Goal: Information Seeking & Learning: Find specific page/section

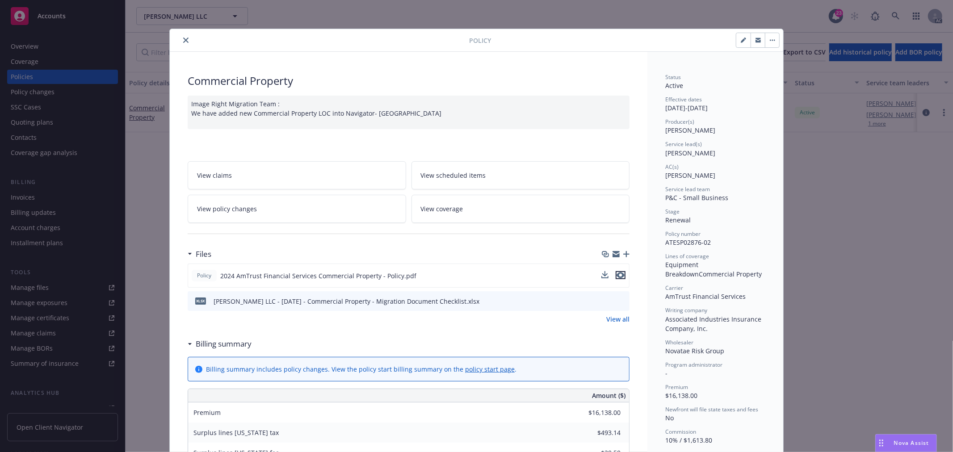
click at [617, 273] on icon "preview file" at bounding box center [621, 275] width 8 height 6
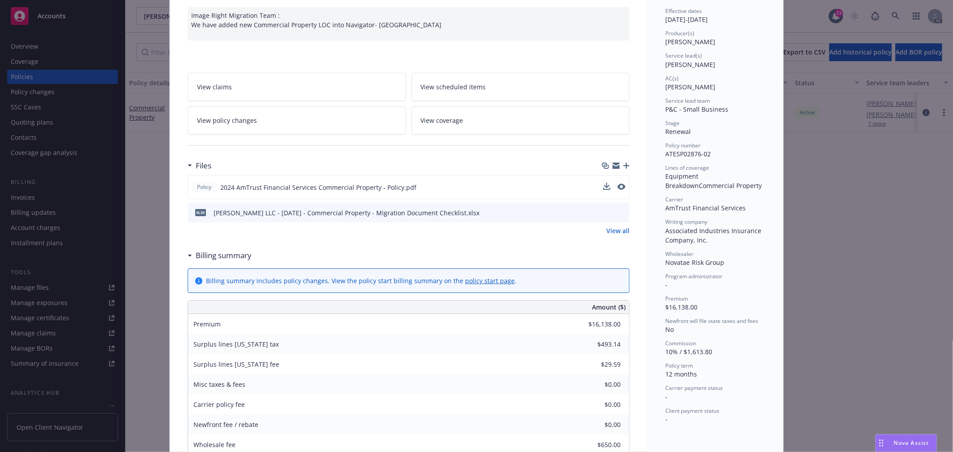
scroll to position [198, 0]
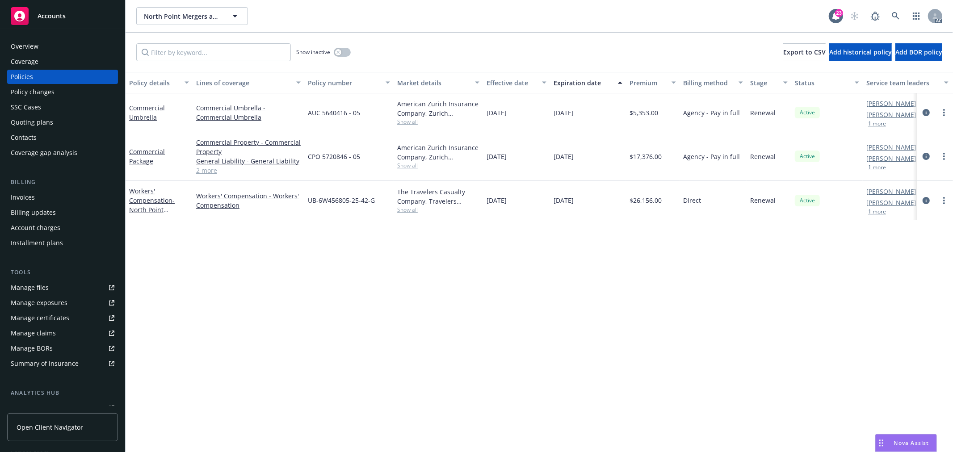
click at [23, 47] on div "Overview" at bounding box center [25, 46] width 28 height 14
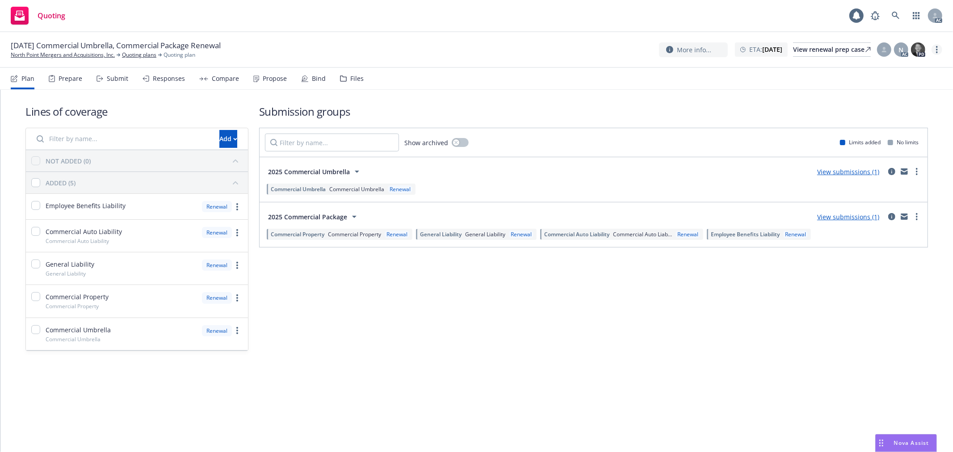
click at [937, 50] on circle "more" at bounding box center [937, 50] width 2 height 2
click at [905, 70] on link "Copy logging email" at bounding box center [893, 68] width 100 height 18
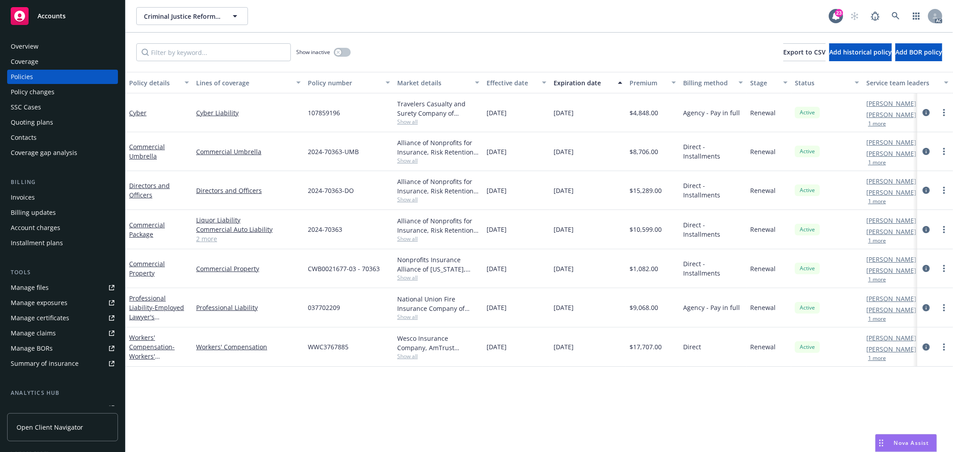
click at [206, 242] on link "2 more" at bounding box center [248, 238] width 105 height 9
click at [140, 113] on link "Cyber" at bounding box center [137, 113] width 17 height 8
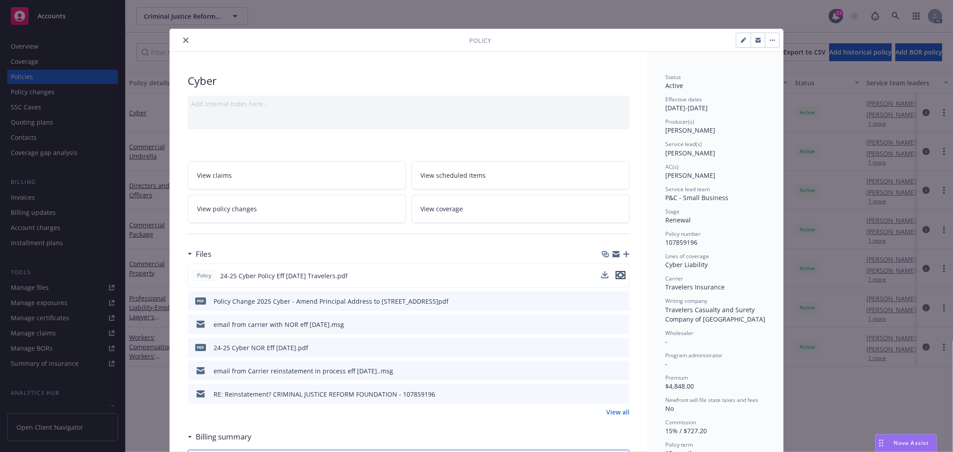
click at [620, 277] on icon "preview file" at bounding box center [621, 275] width 8 height 6
